Goal: Task Accomplishment & Management: Use online tool/utility

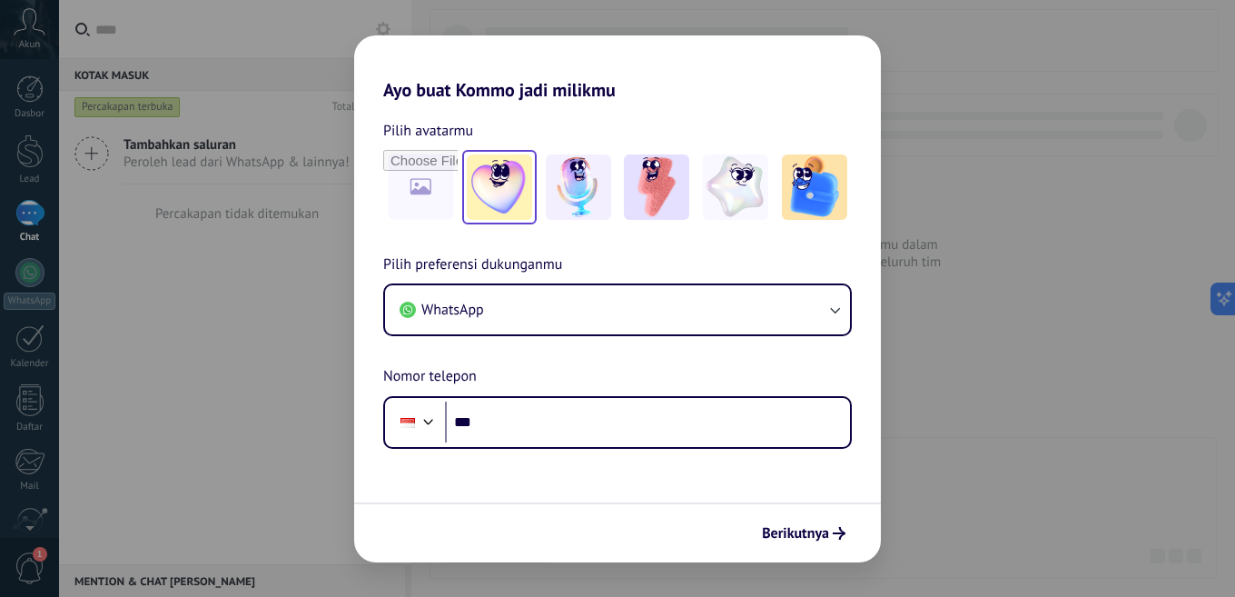
click at [511, 180] on img at bounding box center [499, 186] width 65 height 65
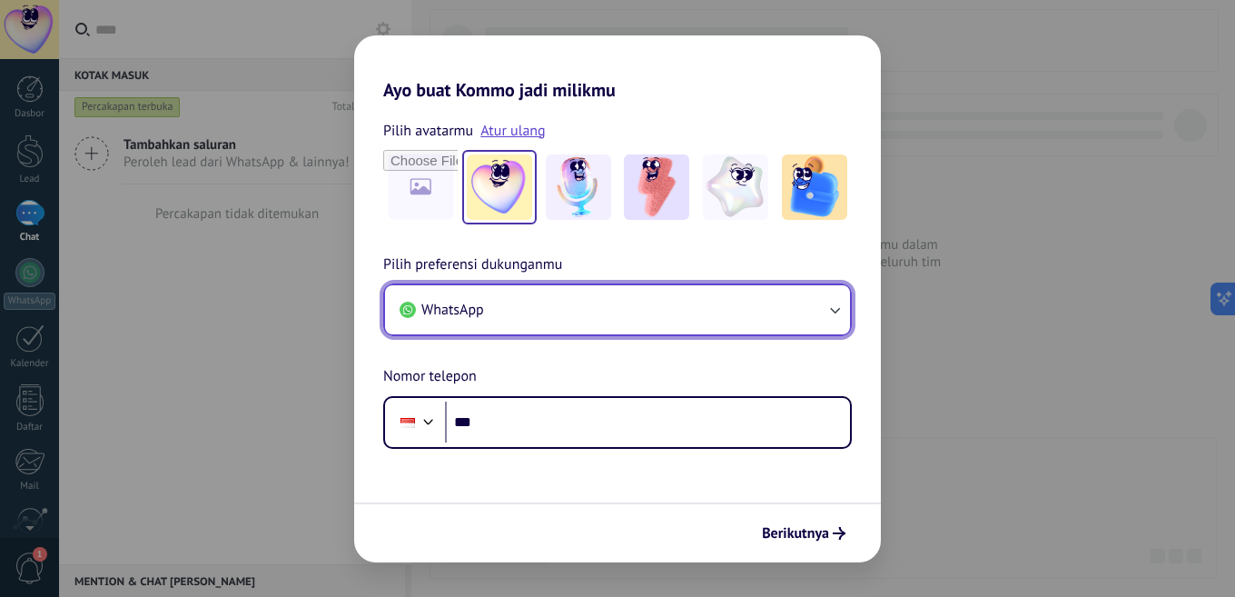
click at [449, 306] on span "WhatsApp" at bounding box center [452, 310] width 63 height 18
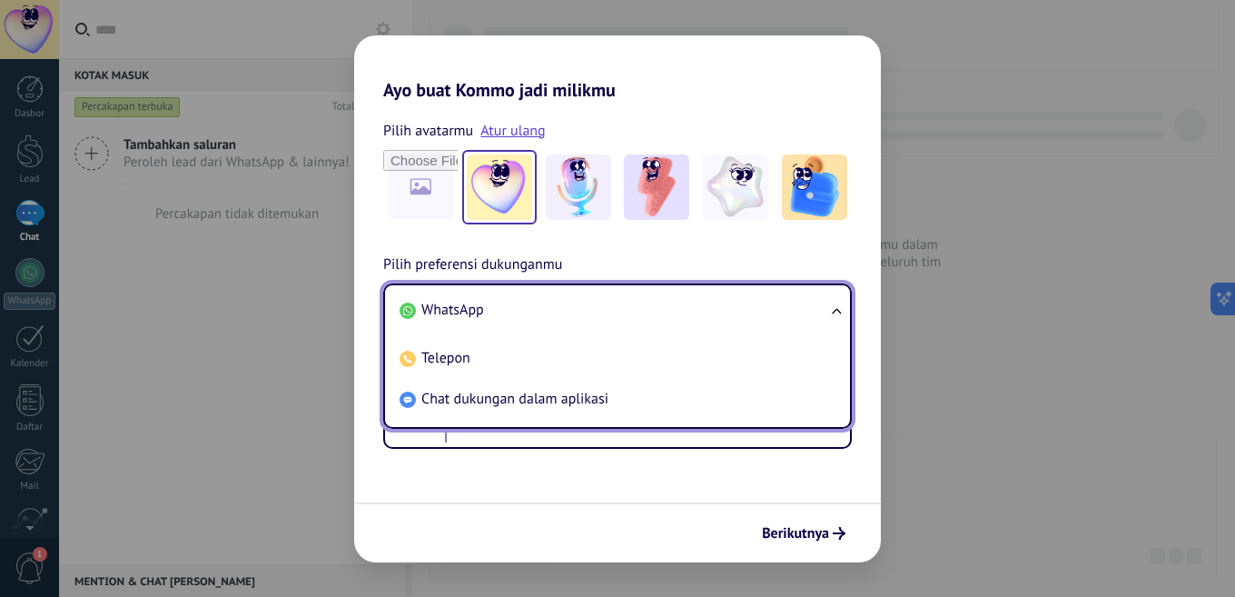
click at [449, 306] on span "WhatsApp" at bounding box center [452, 310] width 63 height 18
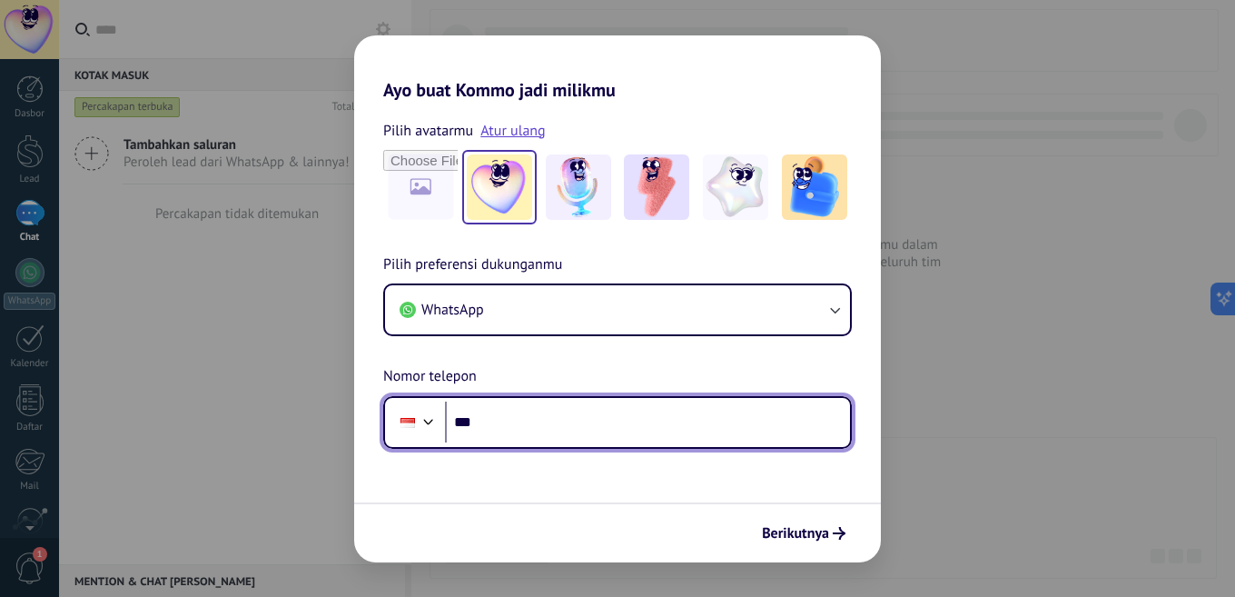
click at [518, 440] on input "***" at bounding box center [647, 422] width 405 height 42
type input "**********"
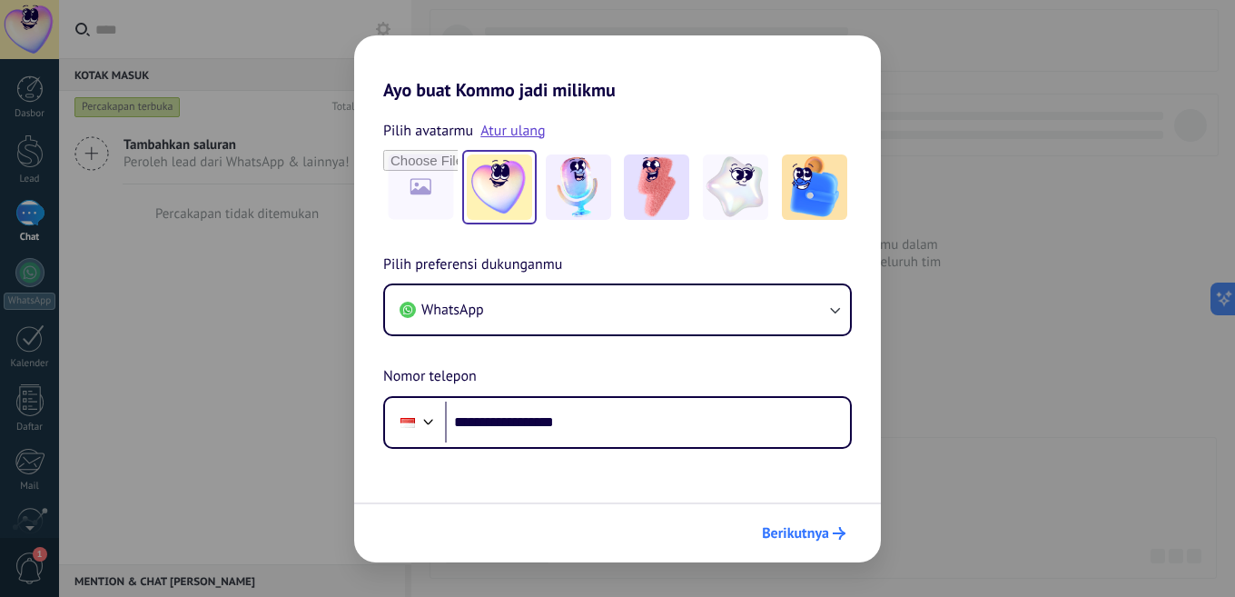
click at [778, 532] on span "Berikutnya" at bounding box center [795, 533] width 67 height 13
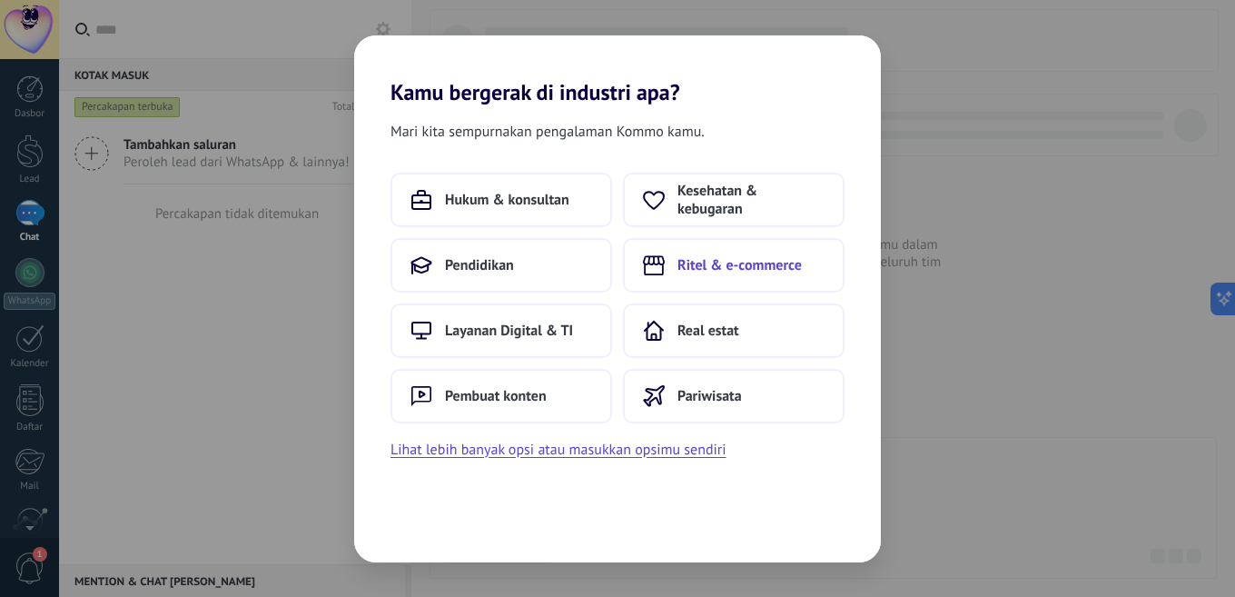
click at [722, 271] on span "Ritel & e-commerce" at bounding box center [739, 265] width 124 height 18
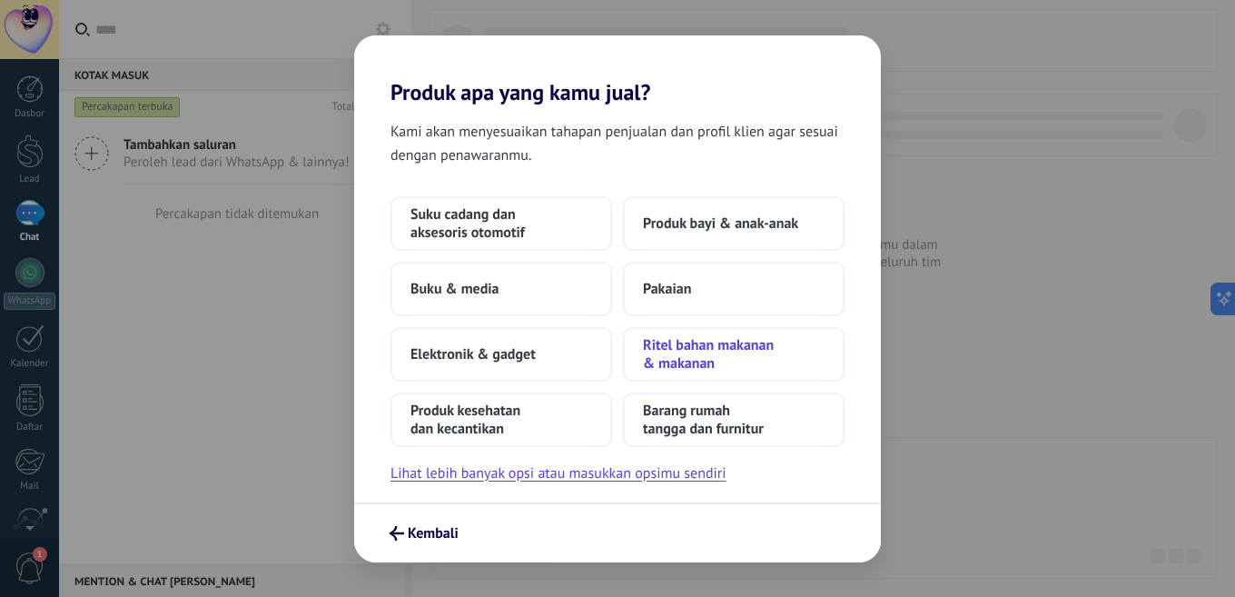
click at [700, 364] on span "Ritel bahan makanan & makanan" at bounding box center [734, 354] width 182 height 36
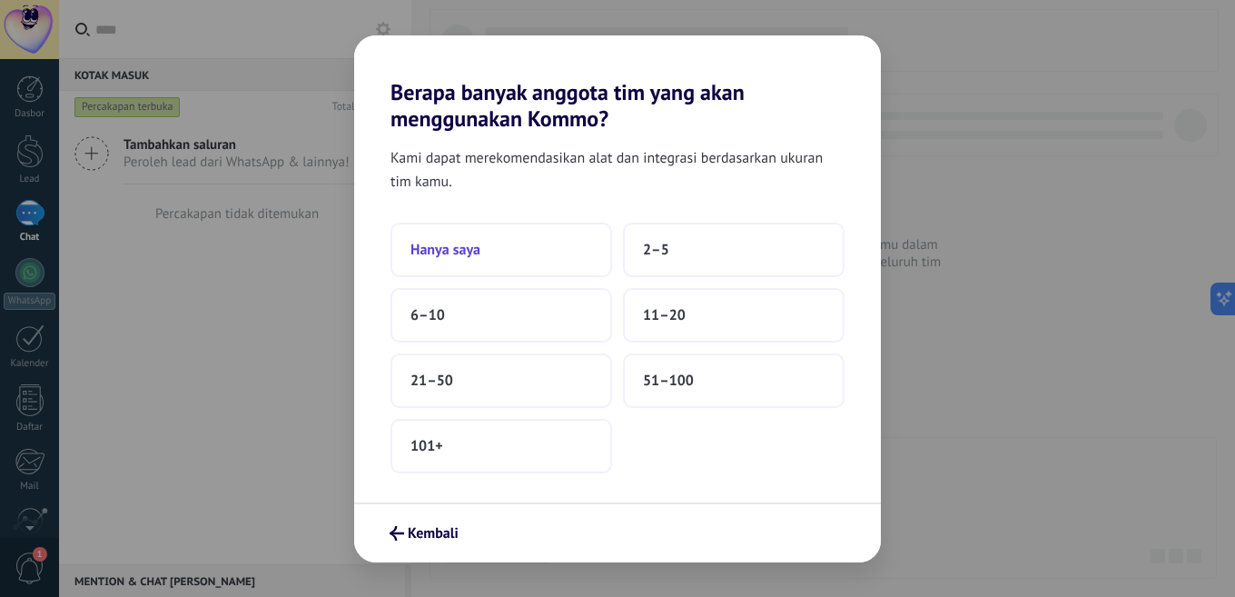
click at [498, 246] on button "Hanya saya" at bounding box center [501, 249] width 222 height 54
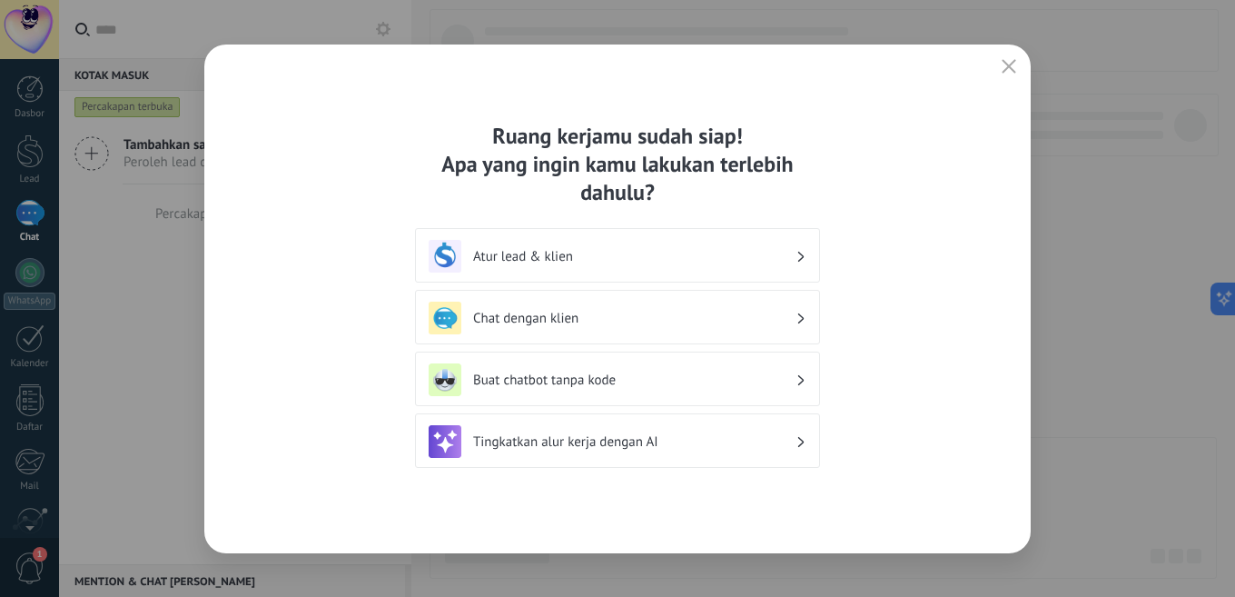
click at [572, 322] on h3 "Chat dengan klien" at bounding box center [634, 318] width 322 height 17
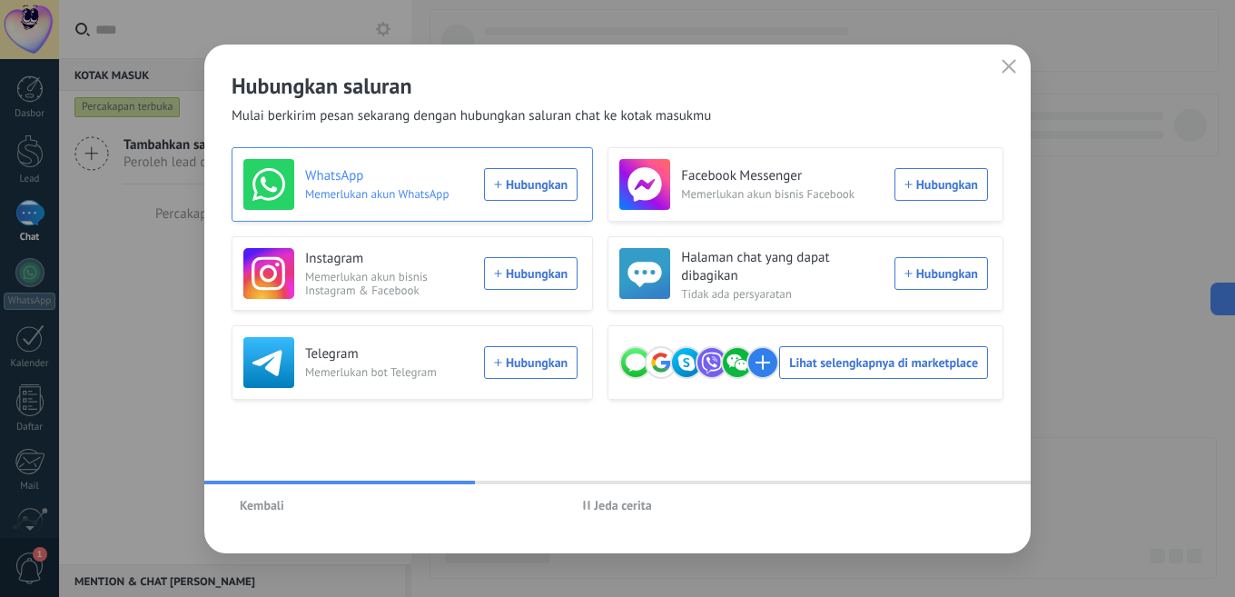
click at [366, 200] on span "Memerlukan akun WhatsApp" at bounding box center [389, 194] width 168 height 14
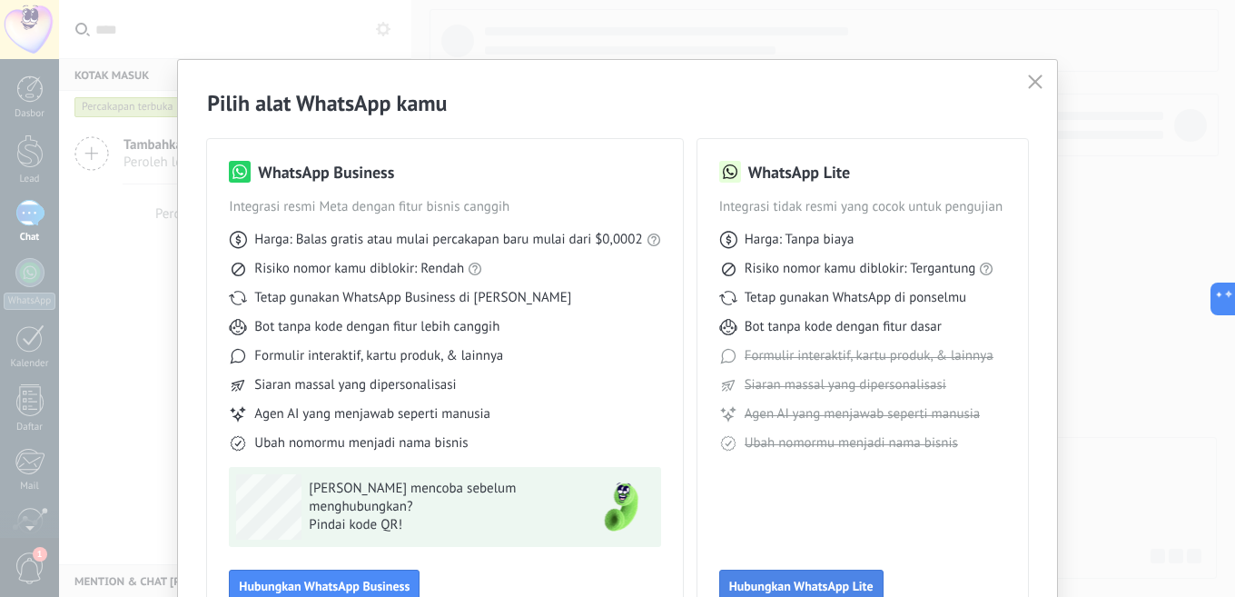
click at [844, 579] on span "Hubungkan WhatsApp Lite" at bounding box center [801, 585] width 144 height 13
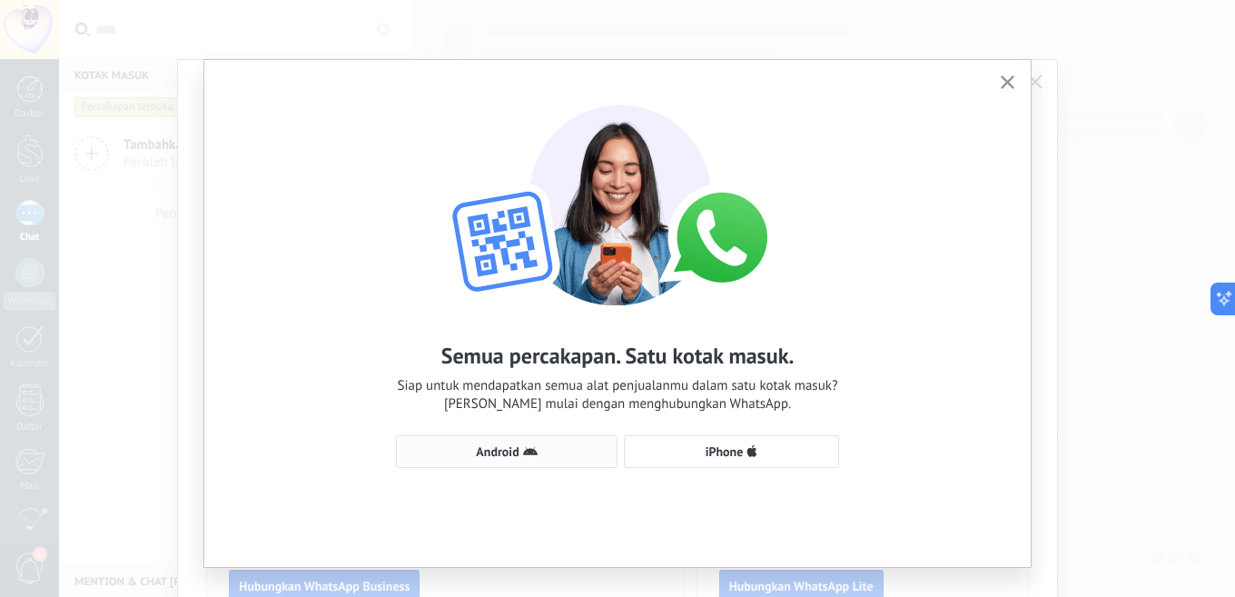
click at [549, 447] on span "Android" at bounding box center [507, 451] width 202 height 15
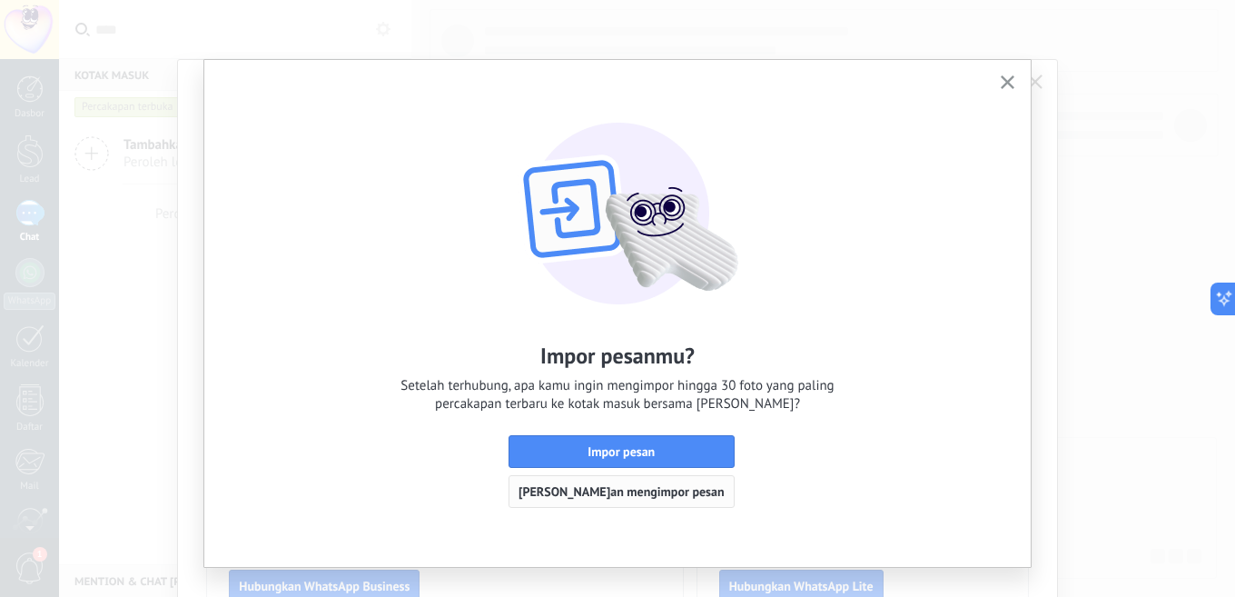
click at [557, 489] on span "[PERSON_NAME]an mengimpor pesan" at bounding box center [621, 491] width 206 height 13
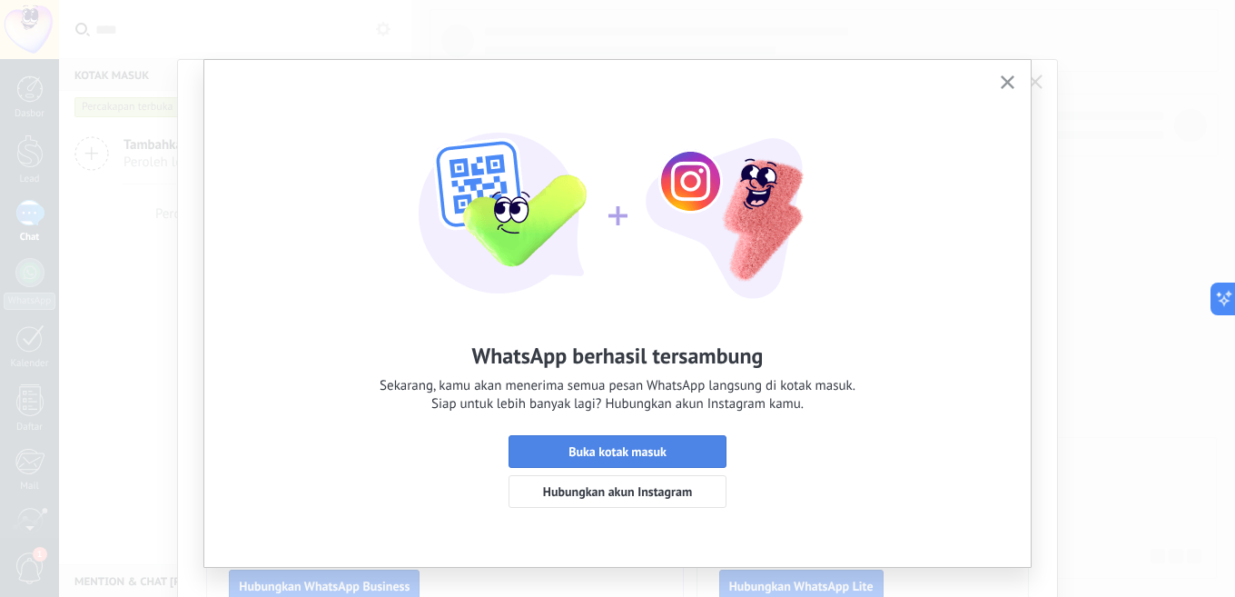
click at [584, 449] on span "Buka kotak masuk" at bounding box center [617, 451] width 98 height 13
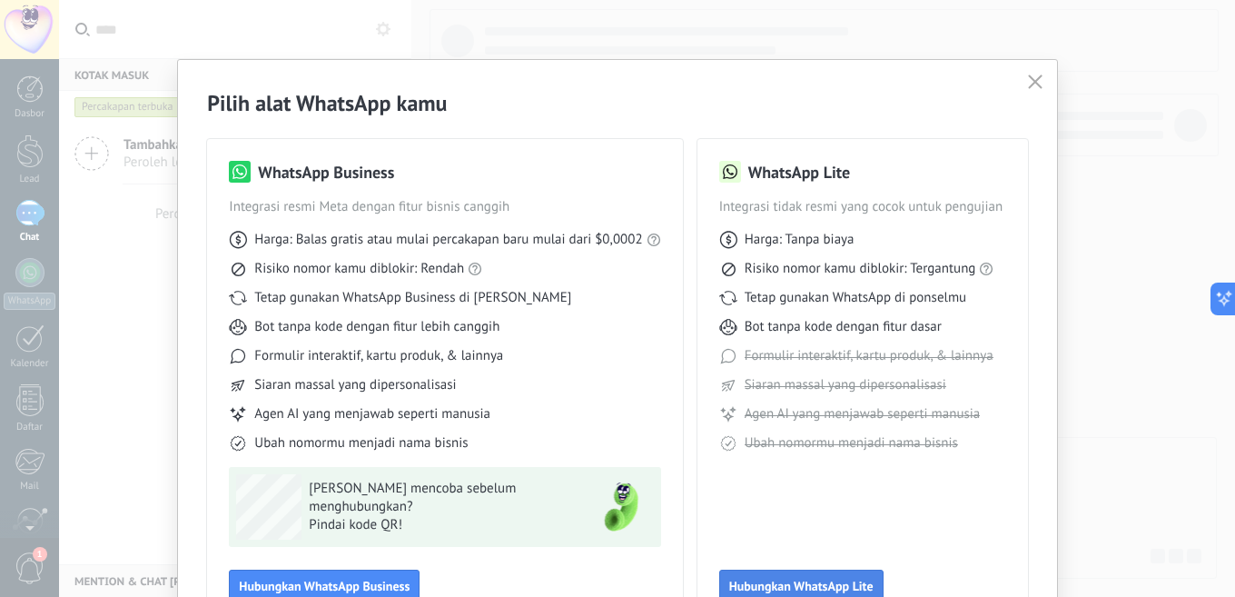
click at [794, 586] on span "Hubungkan WhatsApp Lite" at bounding box center [801, 585] width 144 height 13
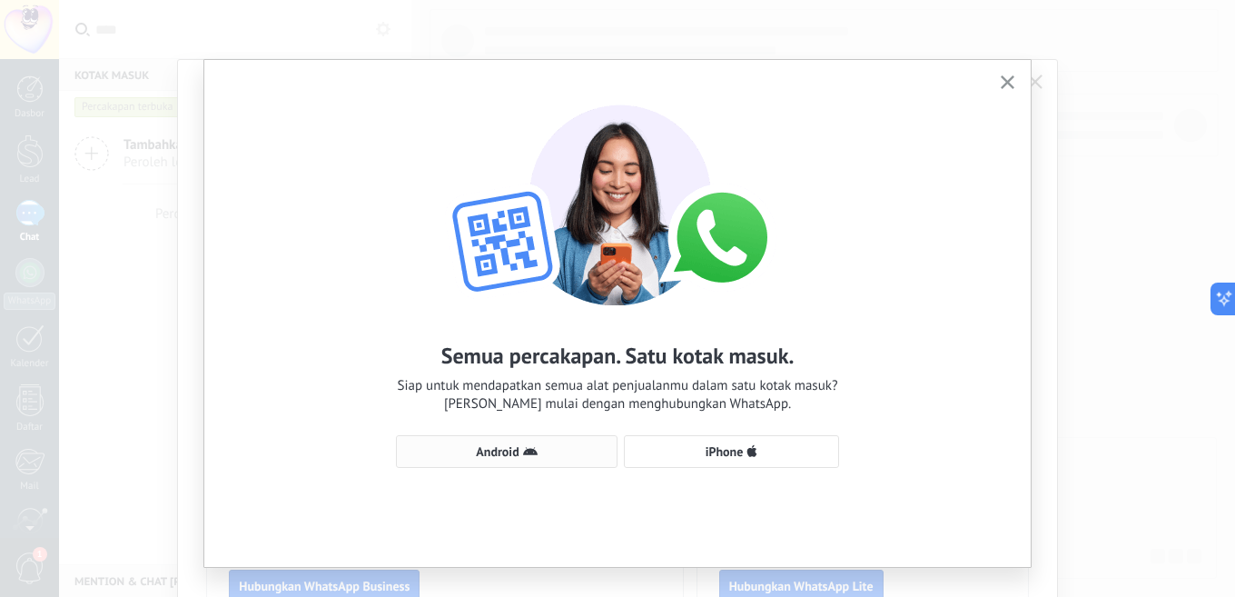
click at [503, 449] on span "Android" at bounding box center [497, 451] width 43 height 13
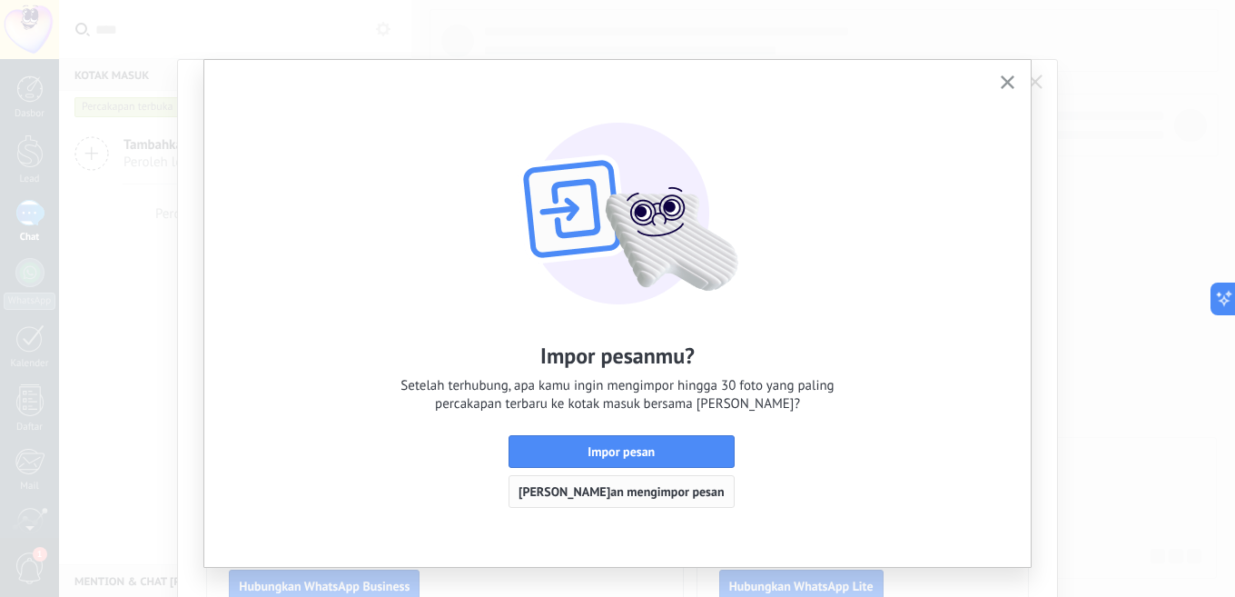
click at [566, 486] on span "[PERSON_NAME]an mengimpor pesan" at bounding box center [621, 491] width 206 height 13
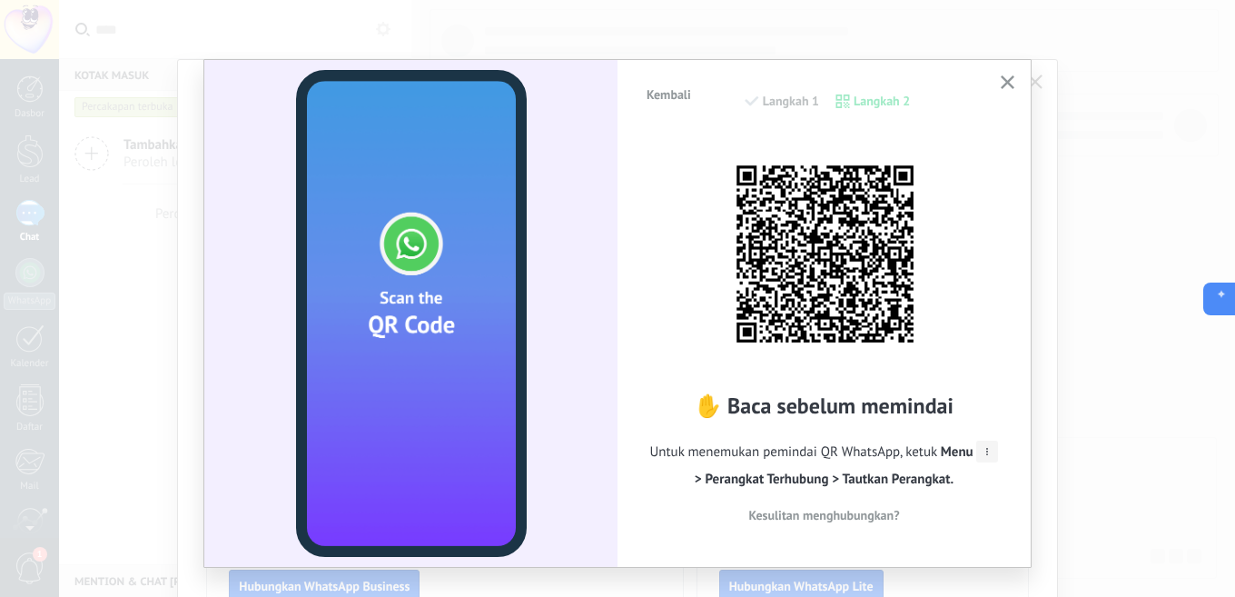
click at [1222, 295] on icon at bounding box center [1217, 298] width 19 height 19
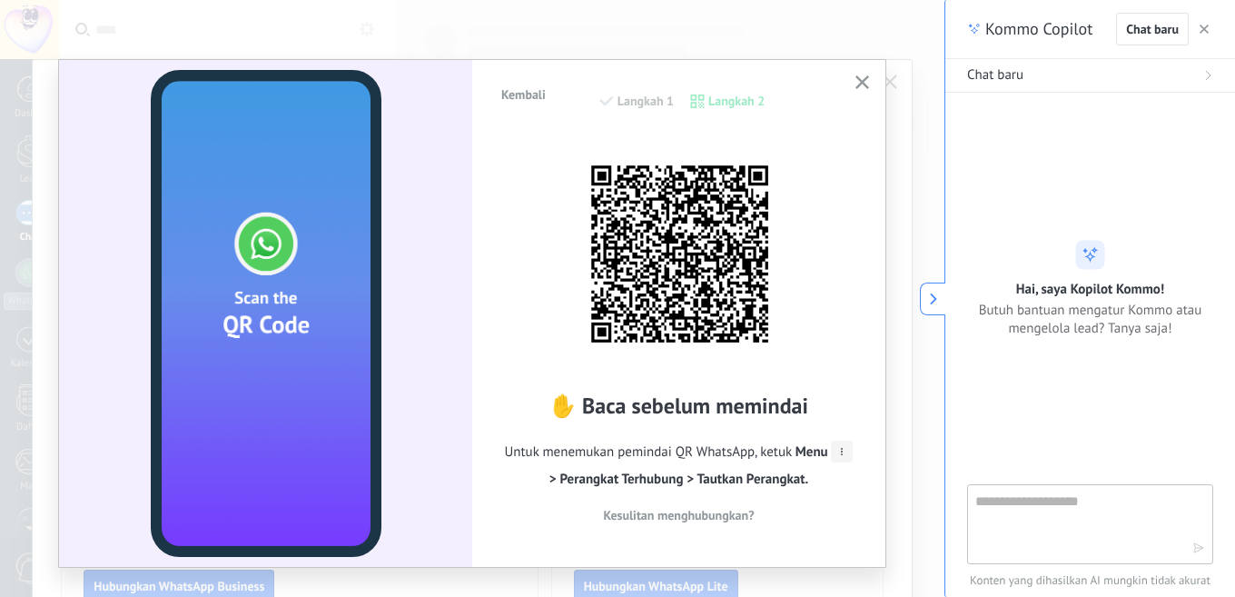
click at [990, 511] on textarea at bounding box center [1077, 522] width 204 height 65
type textarea "*"
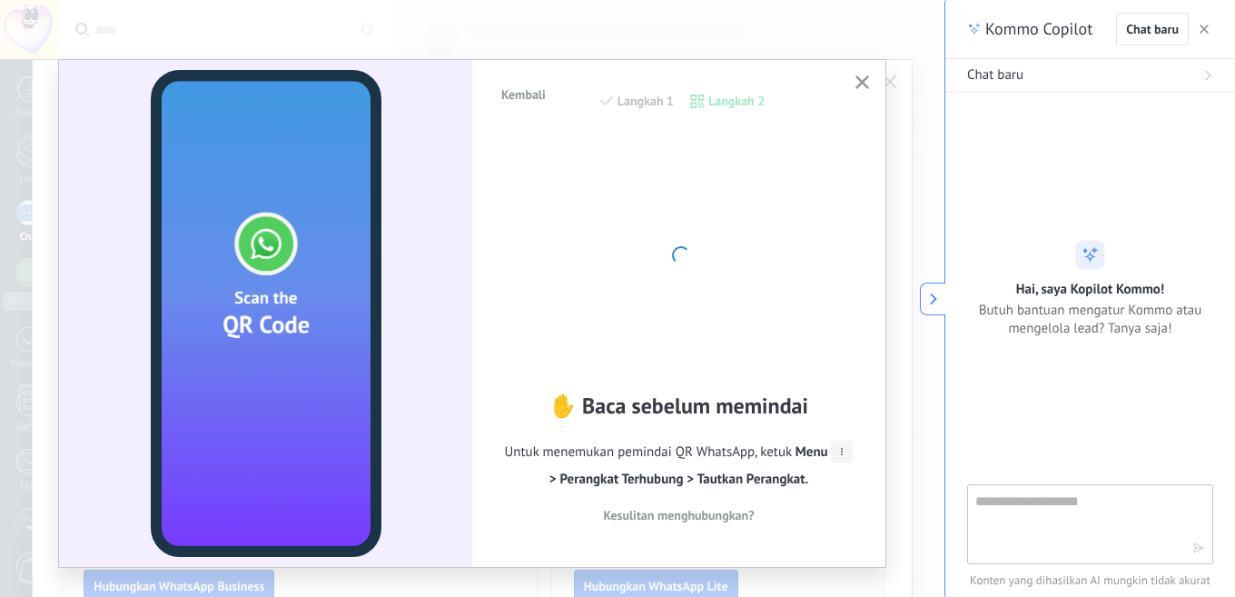
click at [937, 298] on icon at bounding box center [933, 298] width 13 height 13
